Goal: Check status: Check status

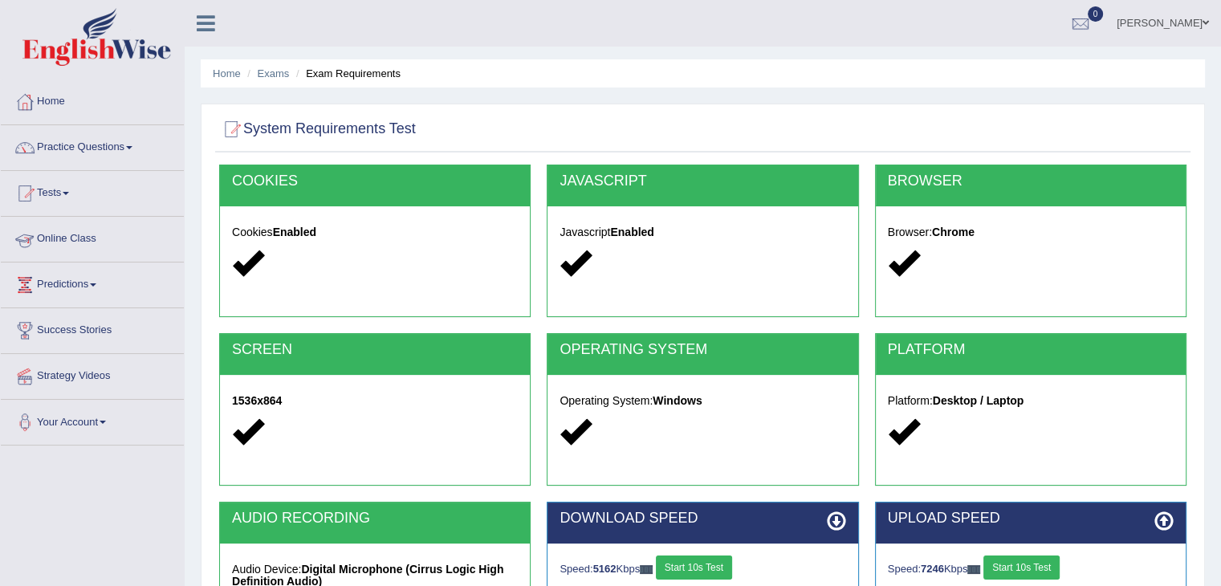
click at [71, 199] on link "Tests" at bounding box center [92, 191] width 183 height 40
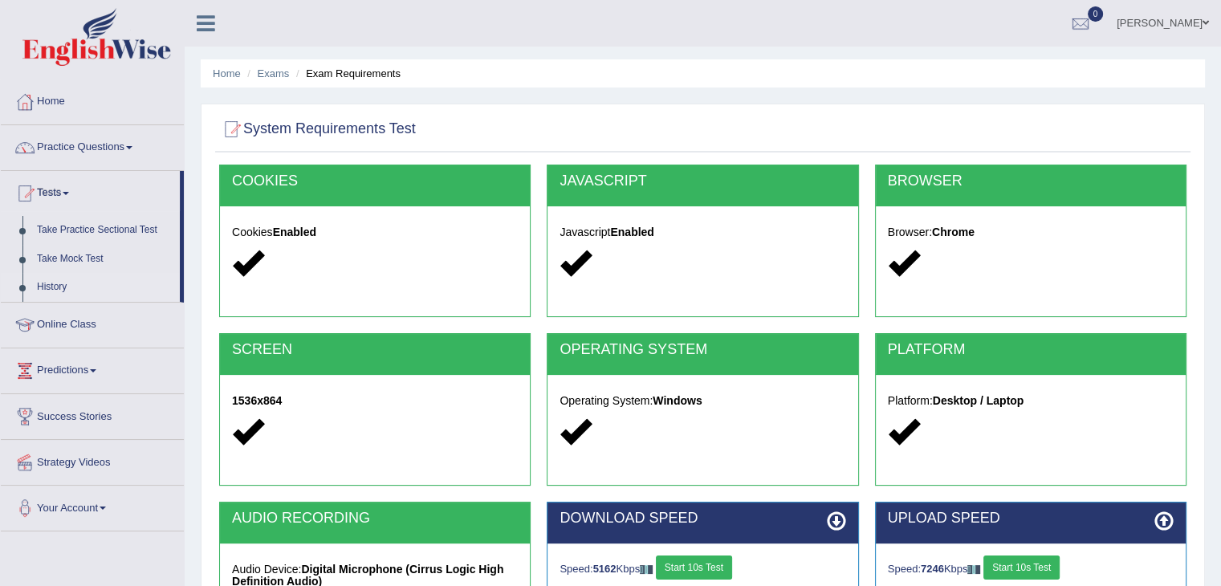
click at [83, 295] on link "History" at bounding box center [105, 287] width 150 height 29
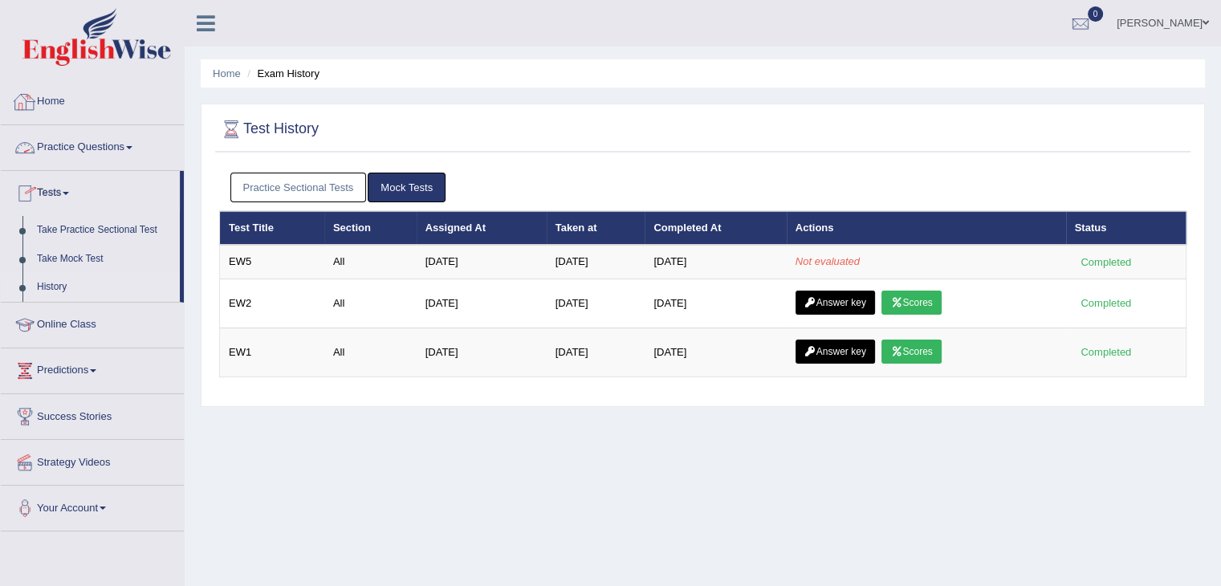
click at [51, 105] on link "Home" at bounding box center [92, 99] width 183 height 40
click at [51, 97] on link "Home" at bounding box center [92, 99] width 183 height 40
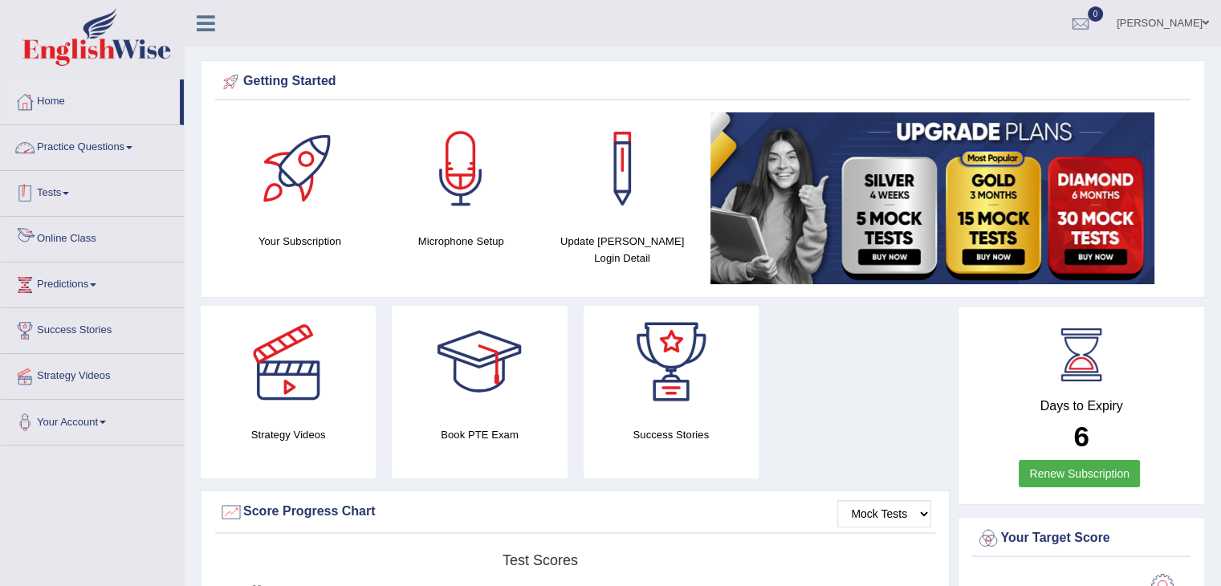
click at [75, 200] on link "Tests" at bounding box center [92, 191] width 183 height 40
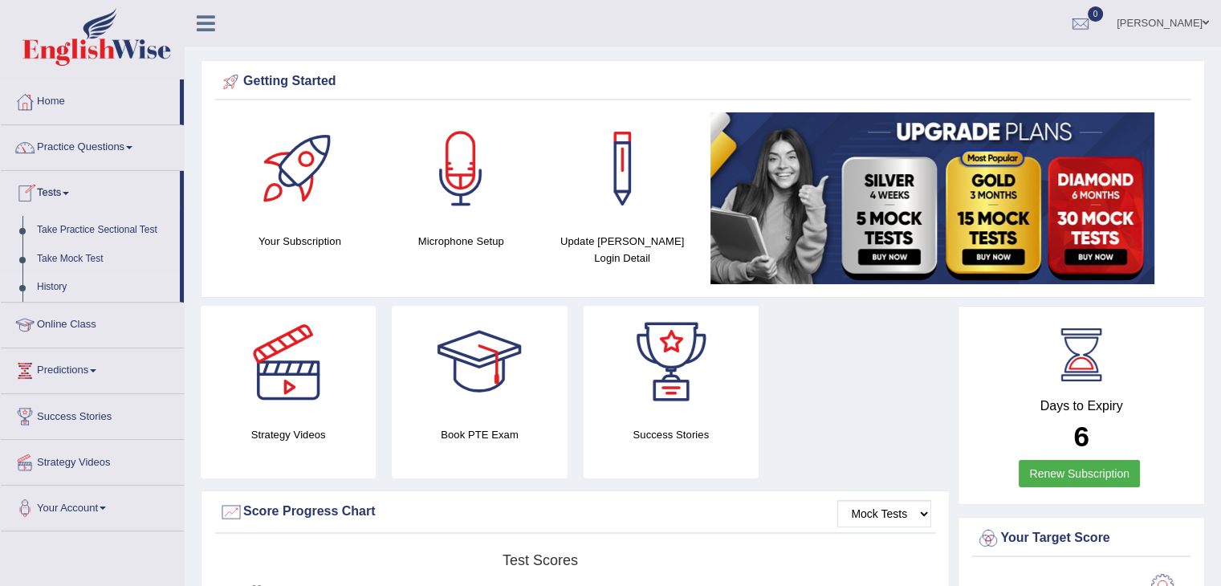
click at [58, 291] on link "History" at bounding box center [105, 287] width 150 height 29
